Goal: Navigation & Orientation: Find specific page/section

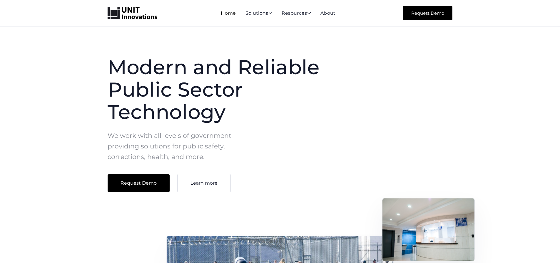
click at [224, 13] on link "Home" at bounding box center [228, 13] width 15 height 6
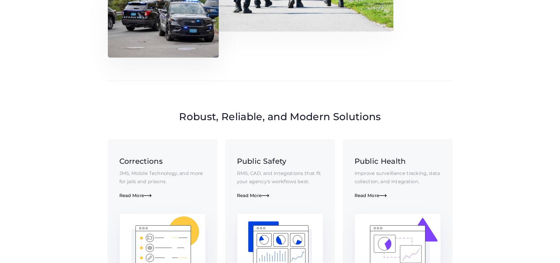
scroll to position [265, 0]
